Goal: Task Accomplishment & Management: Manage account settings

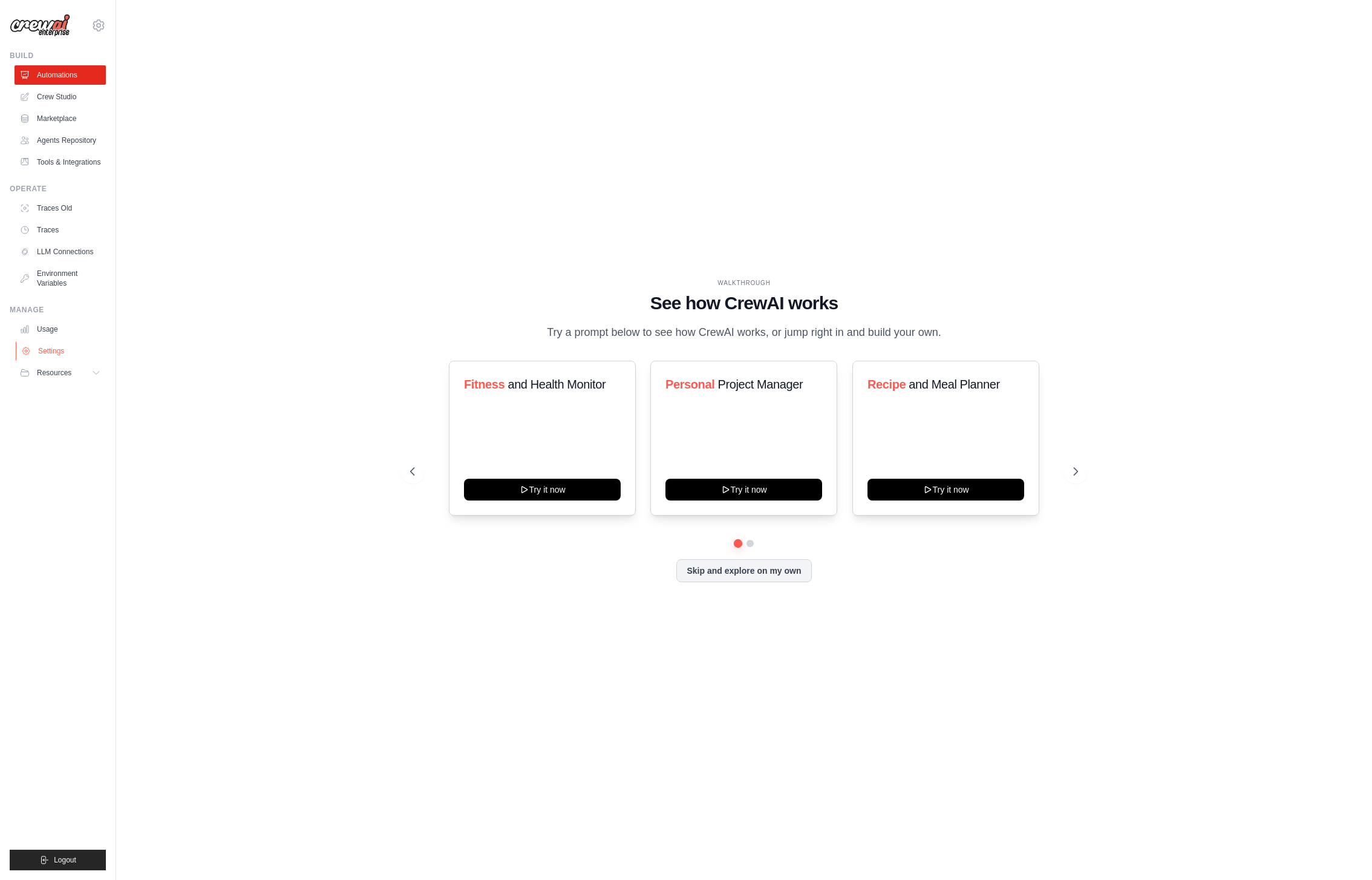
click at [59, 359] on link "Settings" at bounding box center [61, 351] width 91 height 19
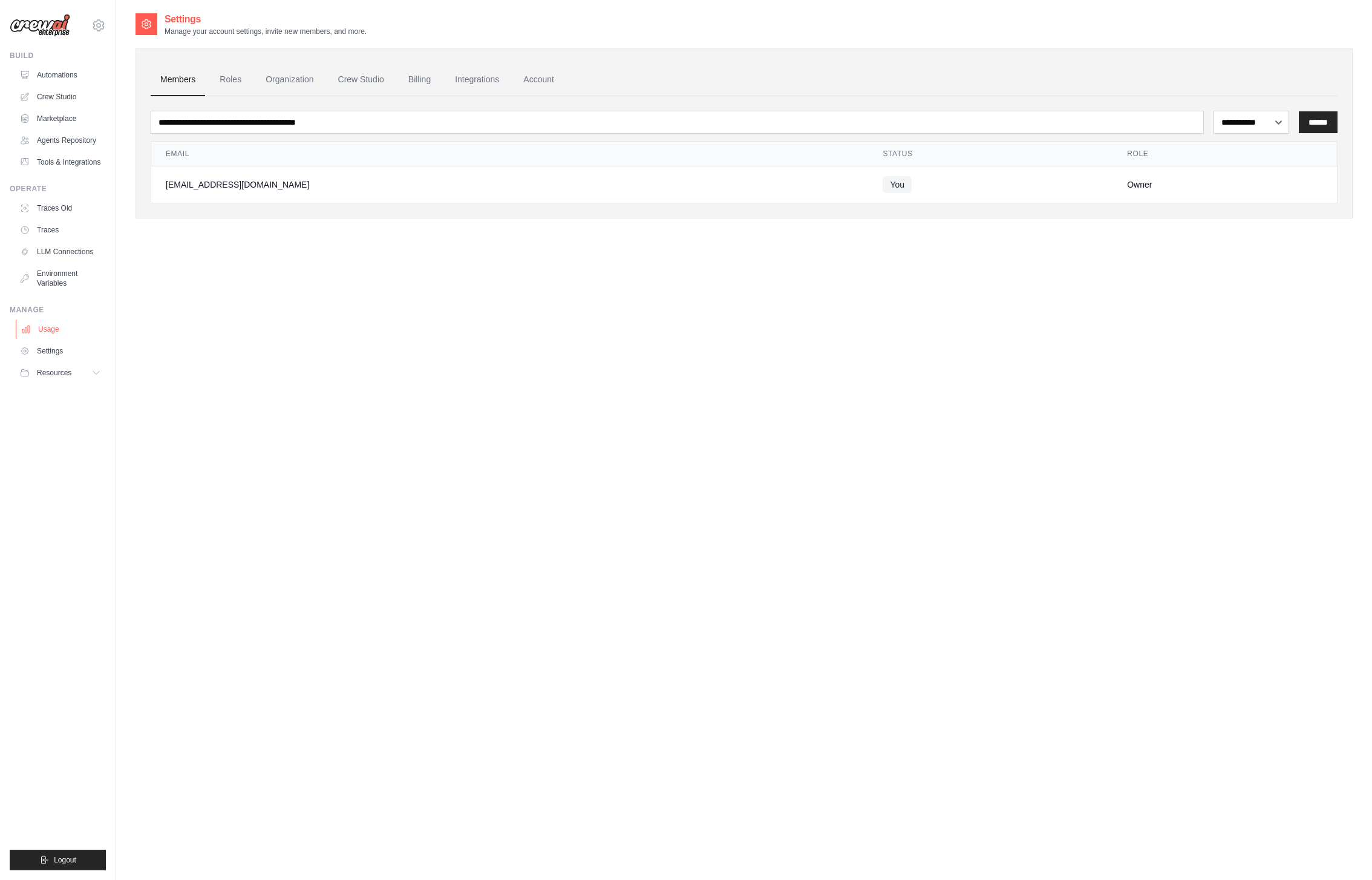
click at [43, 339] on link "Usage" at bounding box center [61, 329] width 91 height 19
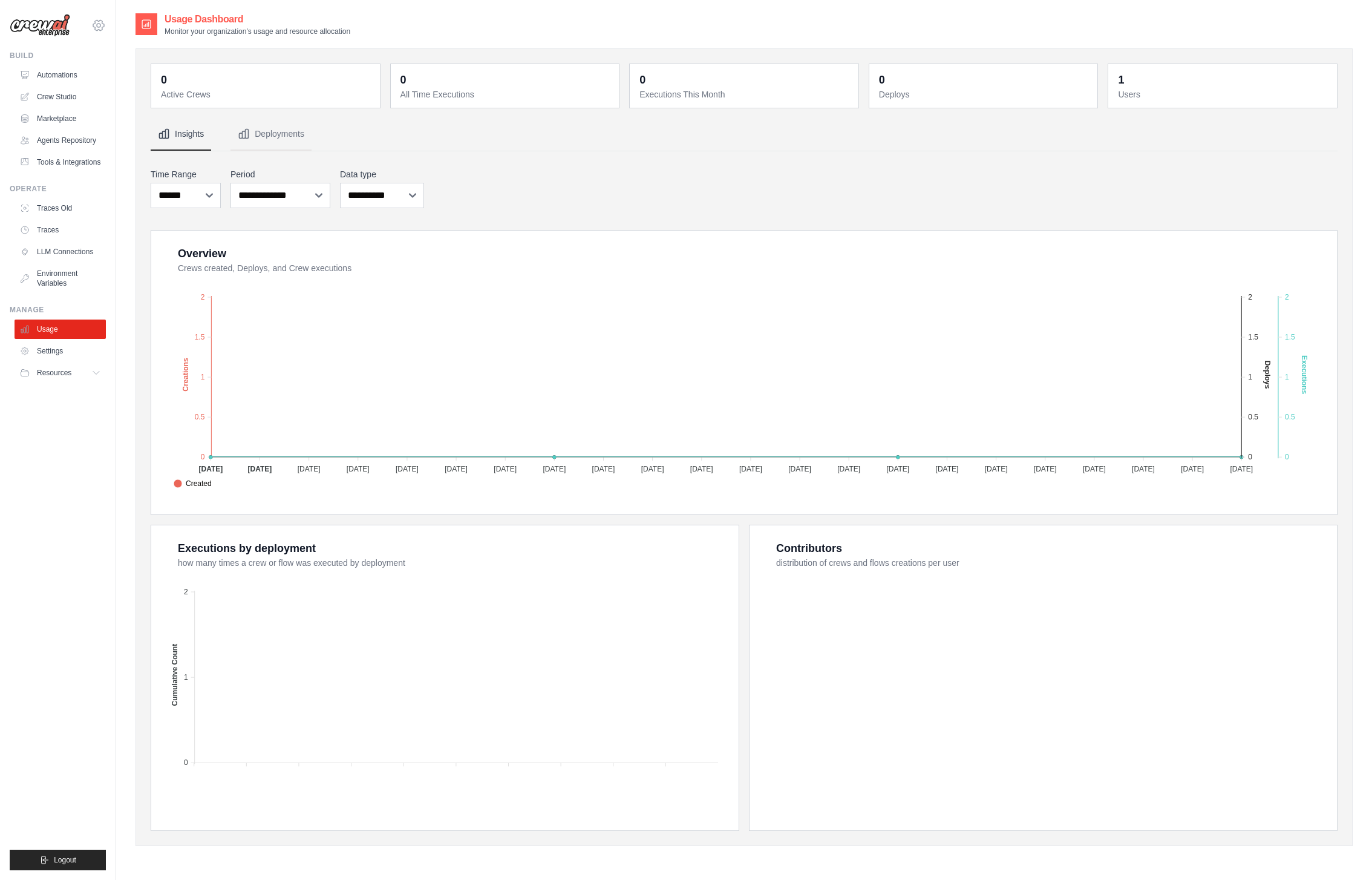
click at [97, 26] on icon at bounding box center [99, 26] width 4 height 4
click at [123, 75] on span "Settings" at bounding box center [150, 75] width 96 height 12
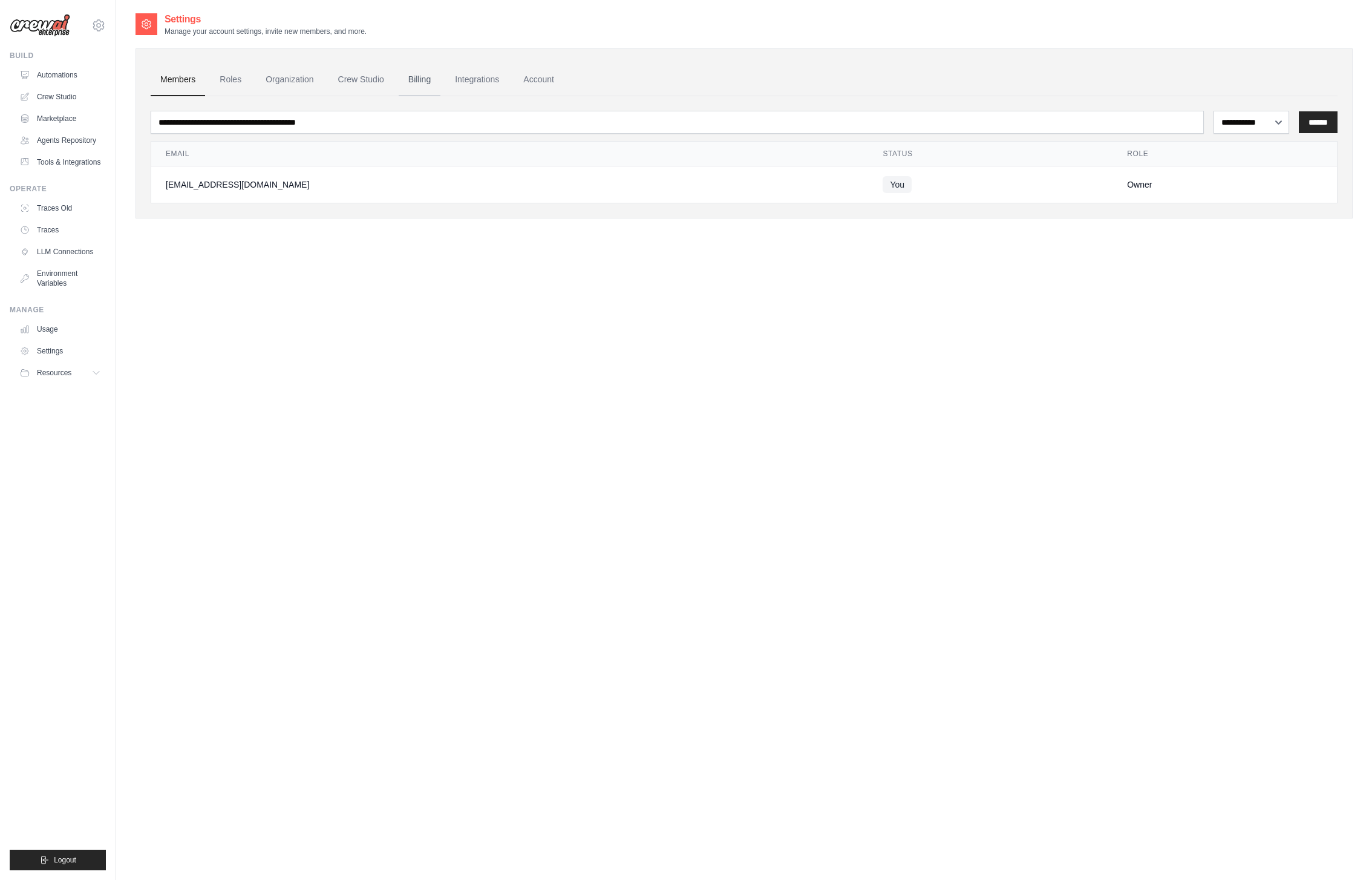
click at [434, 77] on link "Billing" at bounding box center [419, 80] width 42 height 33
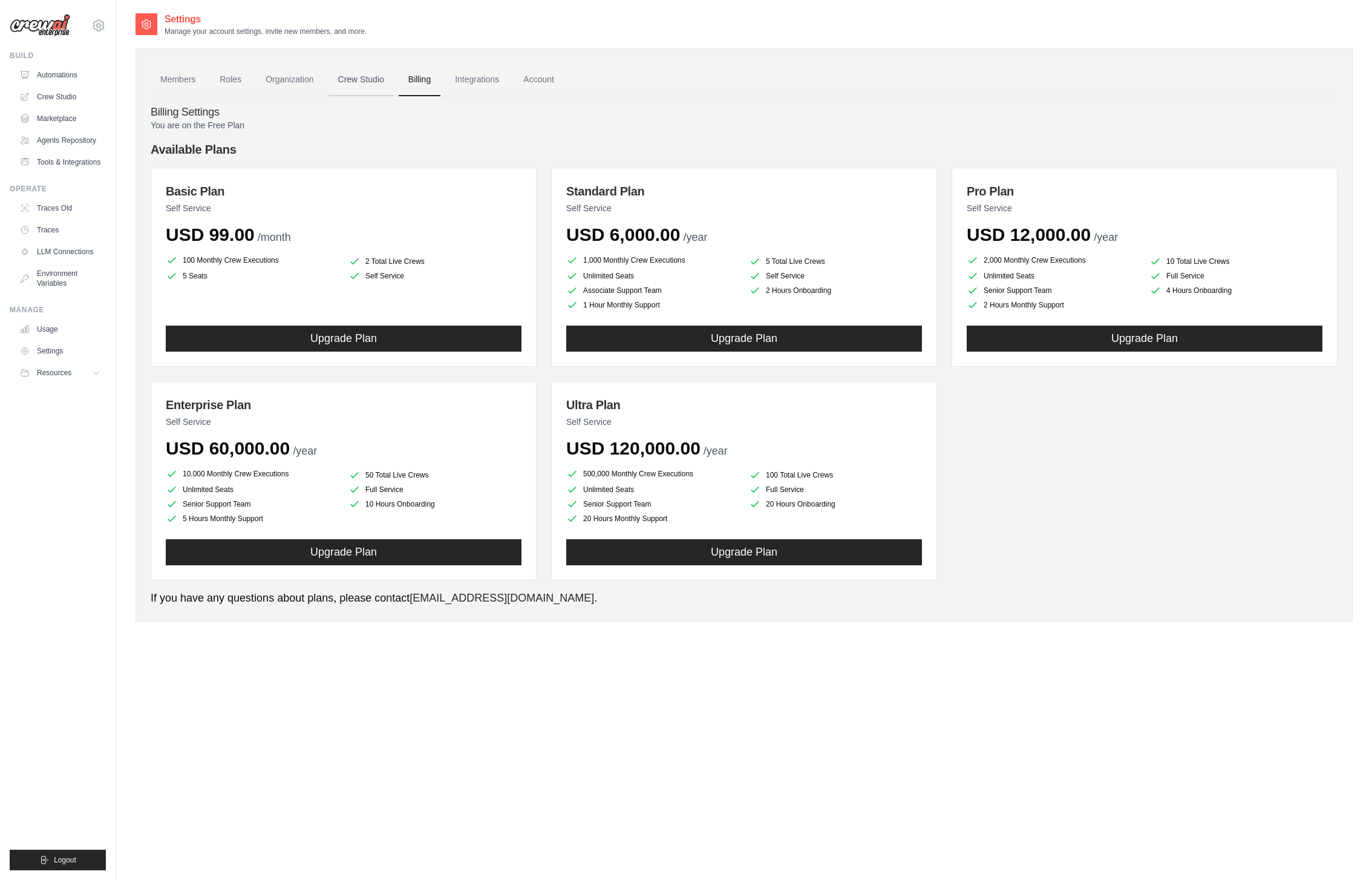
click at [373, 82] on link "Crew Studio" at bounding box center [361, 80] width 66 height 33
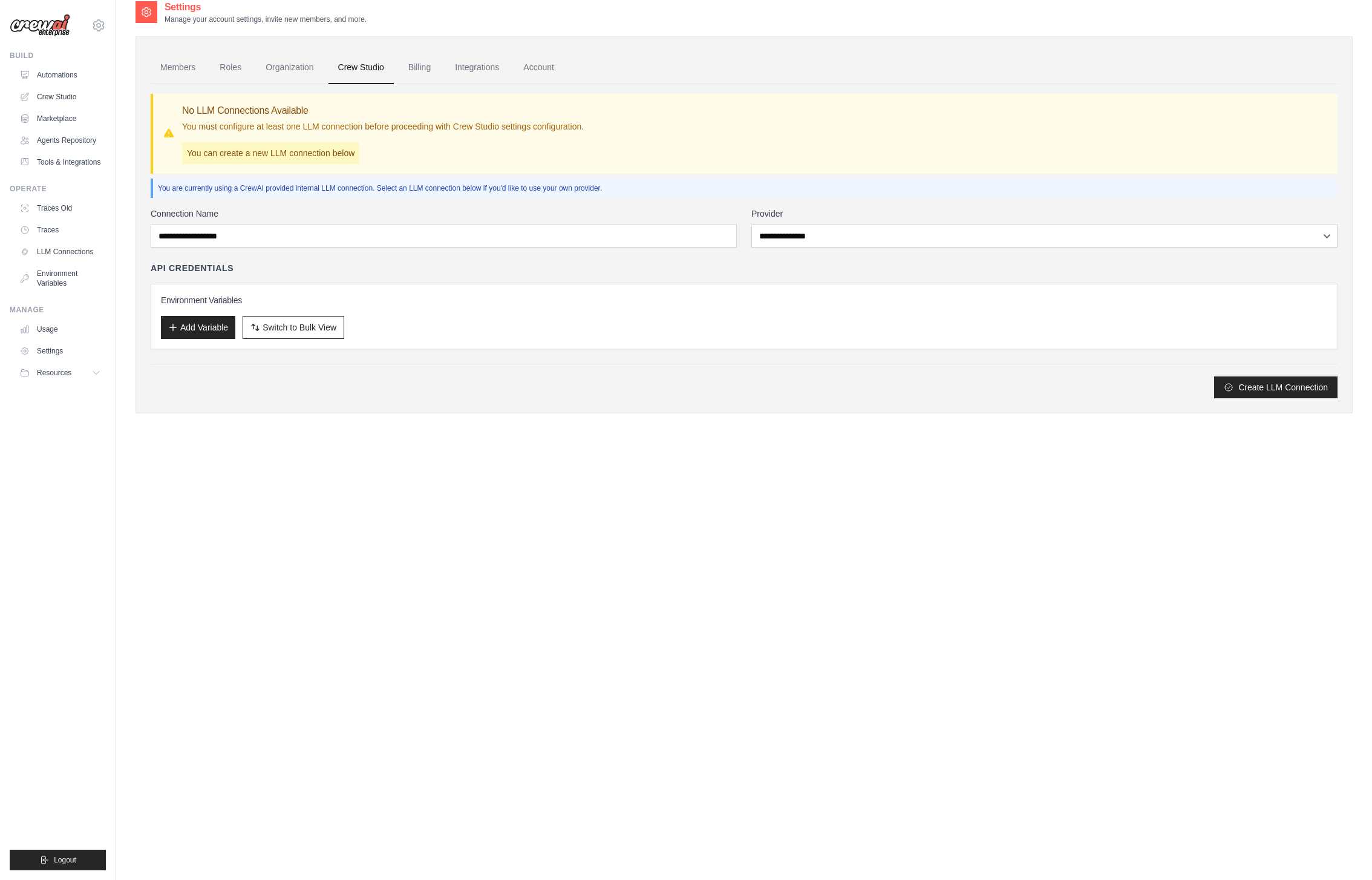
scroll to position [24, 0]
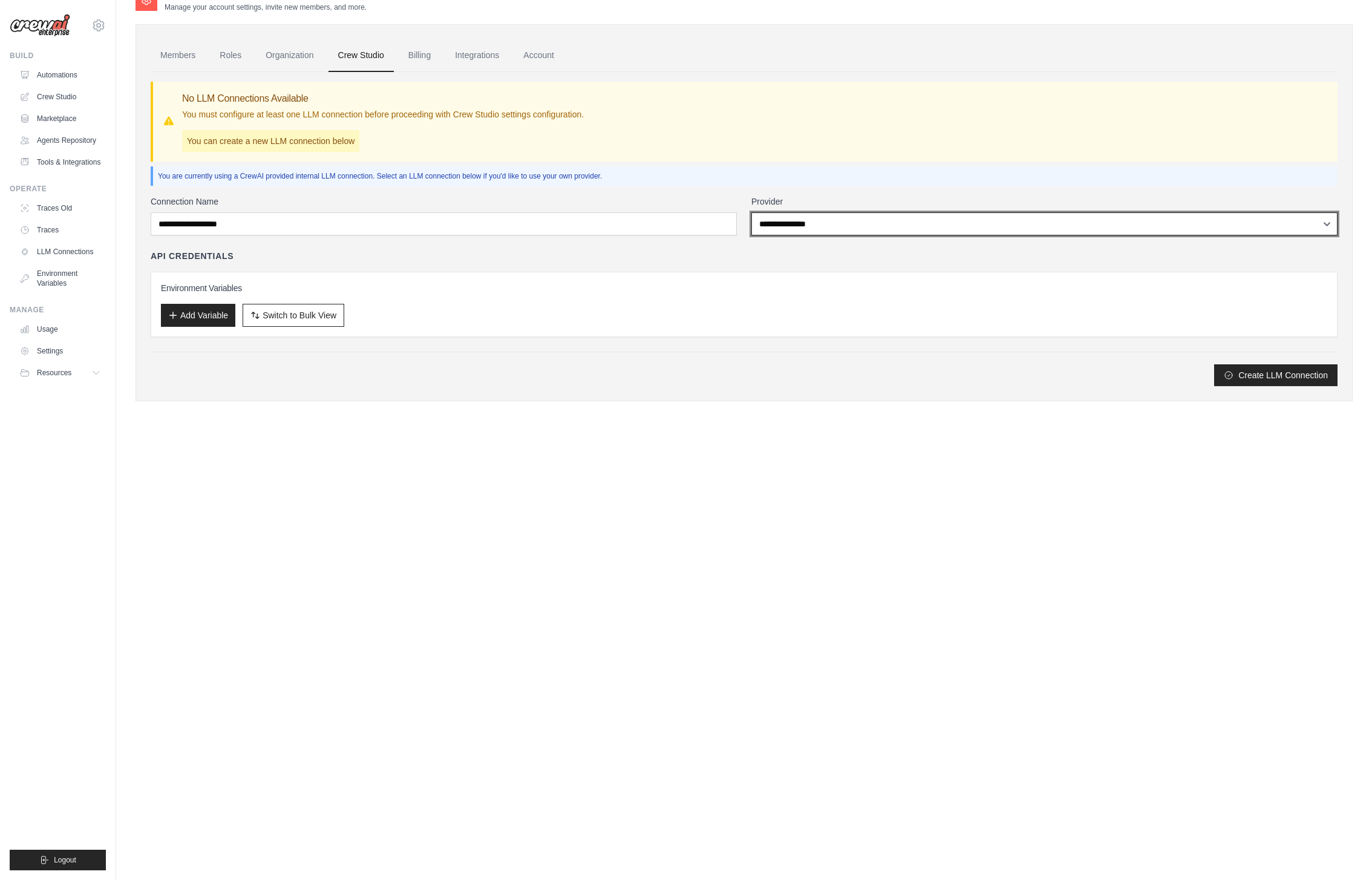
click at [829, 227] on select "**********" at bounding box center [1045, 224] width 586 height 23
